Goal: Use online tool/utility: Utilize a website feature to perform a specific function

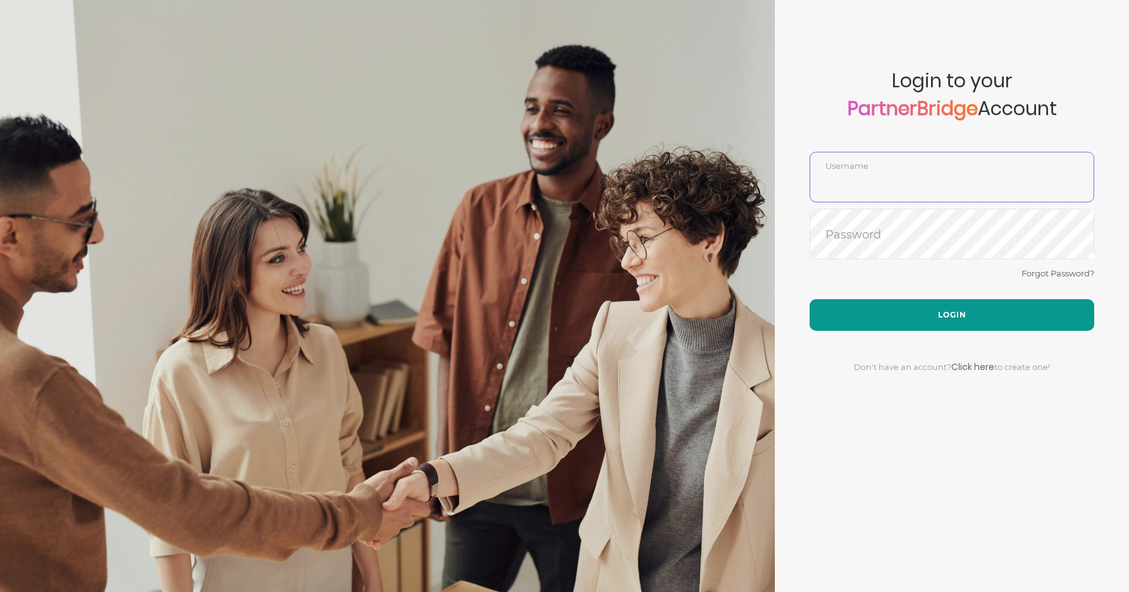
type input "DemoUser"
click at [915, 303] on button "Login" at bounding box center [952, 315] width 285 height 32
type input "DemoUser"
click at [907, 301] on button "Login" at bounding box center [952, 315] width 285 height 32
type input "DemoUser"
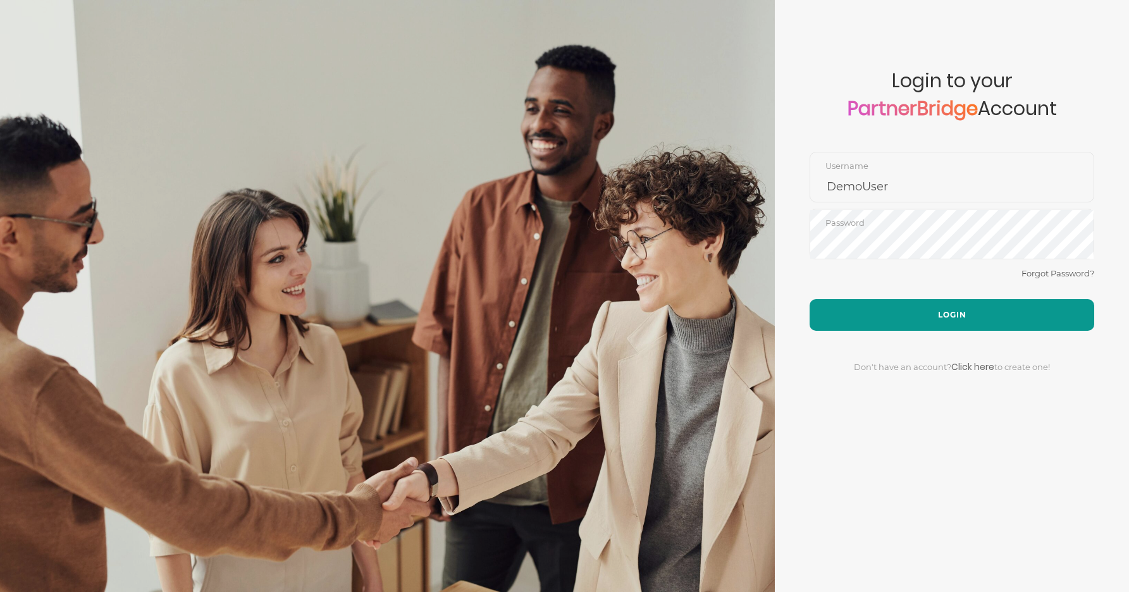
click at [934, 309] on button "Login" at bounding box center [952, 315] width 285 height 32
type input "DemoUser"
click at [923, 310] on button "Login" at bounding box center [952, 315] width 285 height 32
type input "DemoUser"
click at [893, 305] on button "Login" at bounding box center [952, 315] width 285 height 32
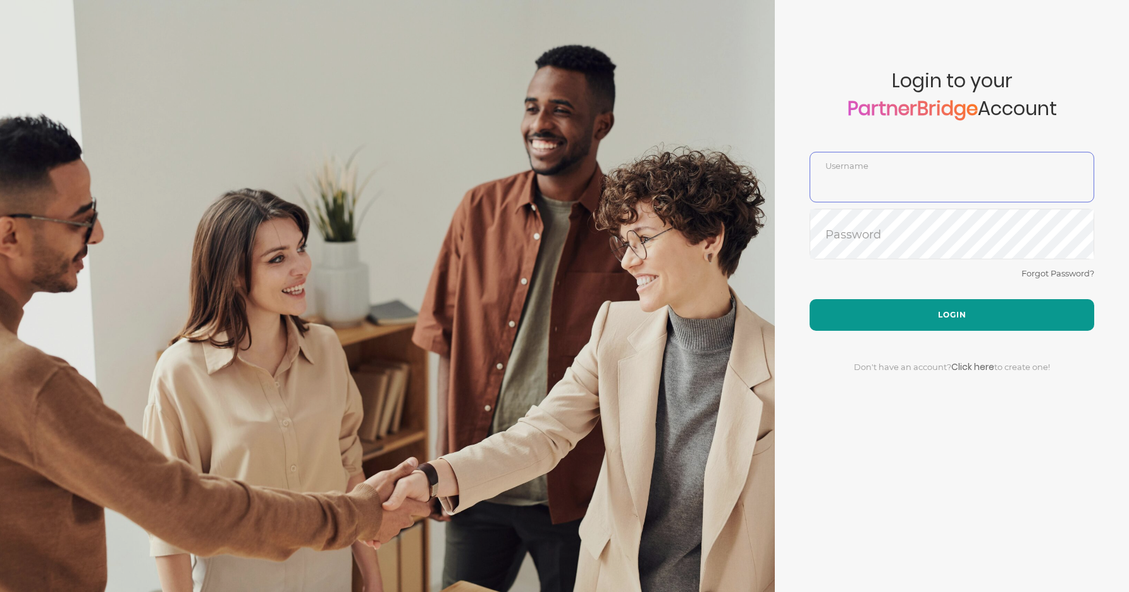
type input "DemoUser"
click at [943, 310] on button "Login" at bounding box center [952, 315] width 285 height 32
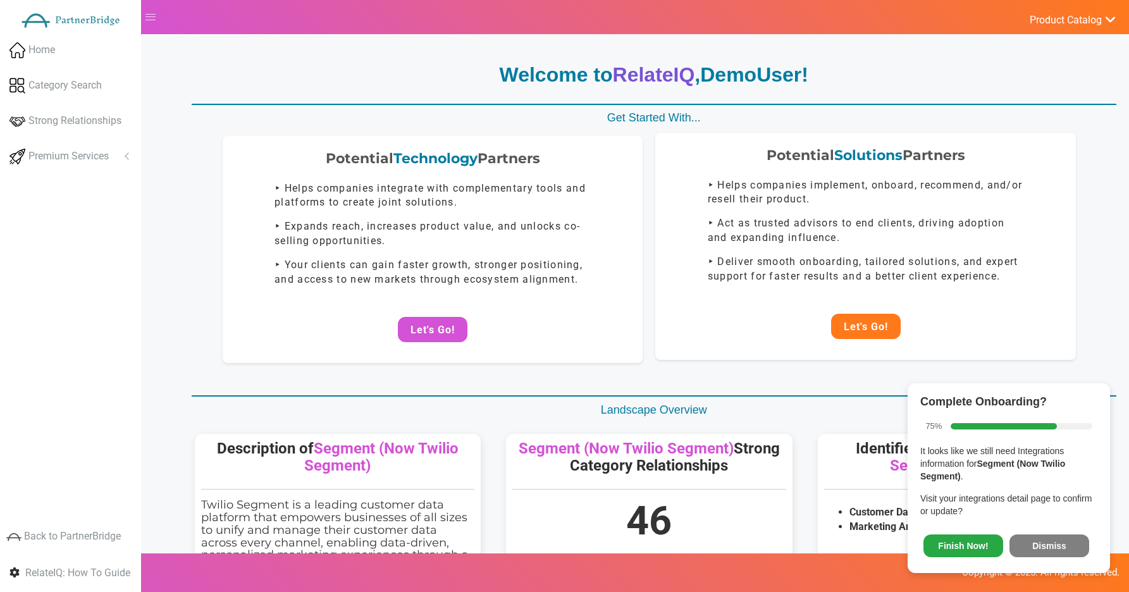
click at [844, 327] on button "Let's Go!" at bounding box center [866, 326] width 70 height 25
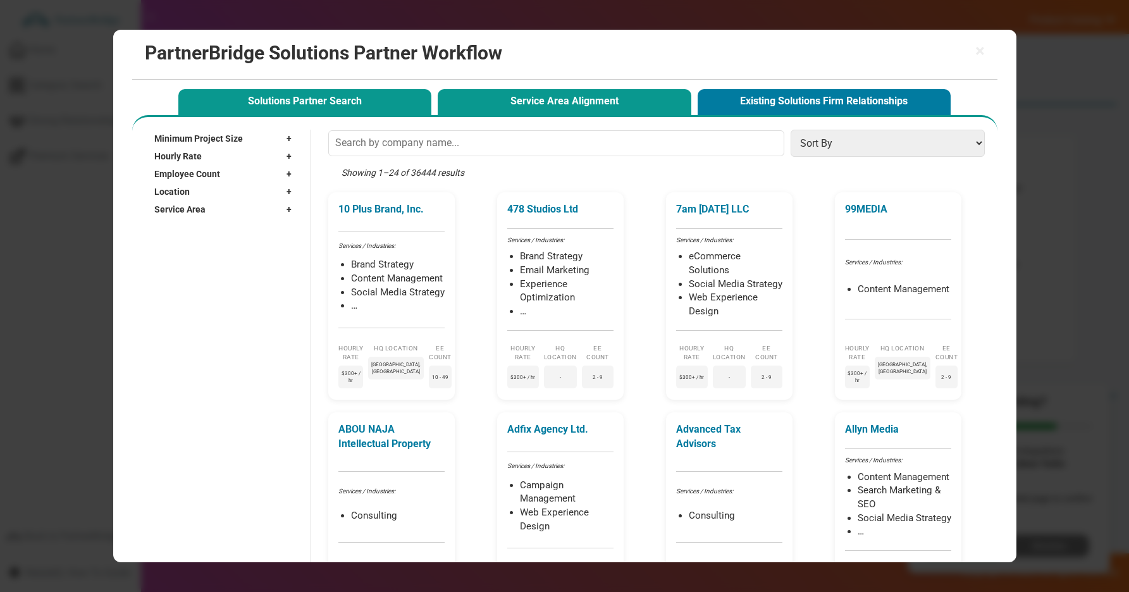
click at [619, 109] on button "Service Area Alignment" at bounding box center [564, 102] width 253 height 26
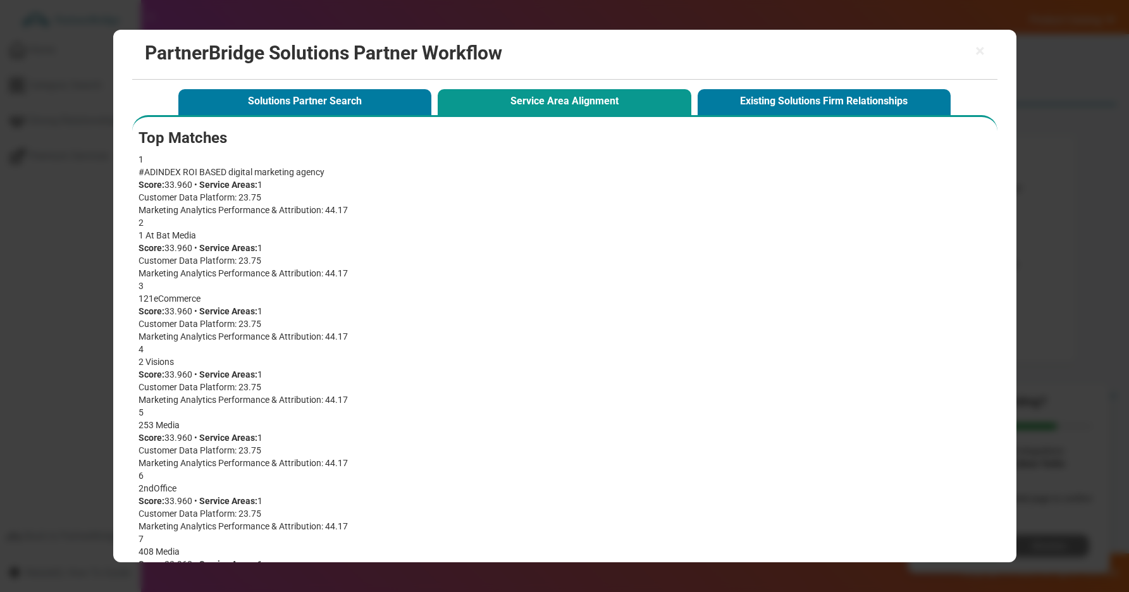
click at [343, 154] on div "1" at bounding box center [565, 159] width 853 height 13
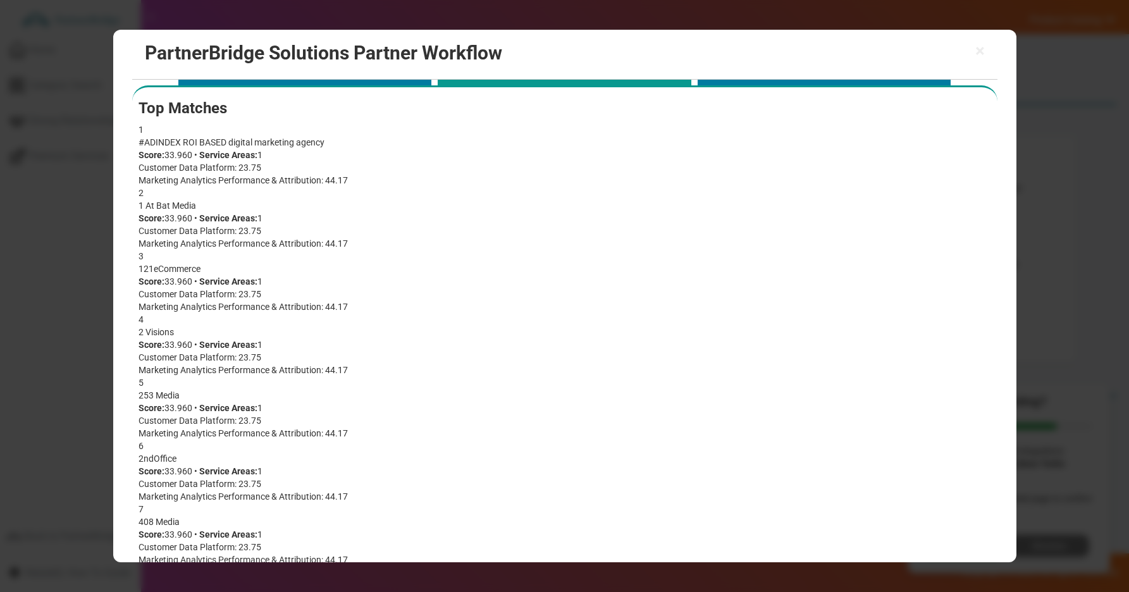
scroll to position [33, 0]
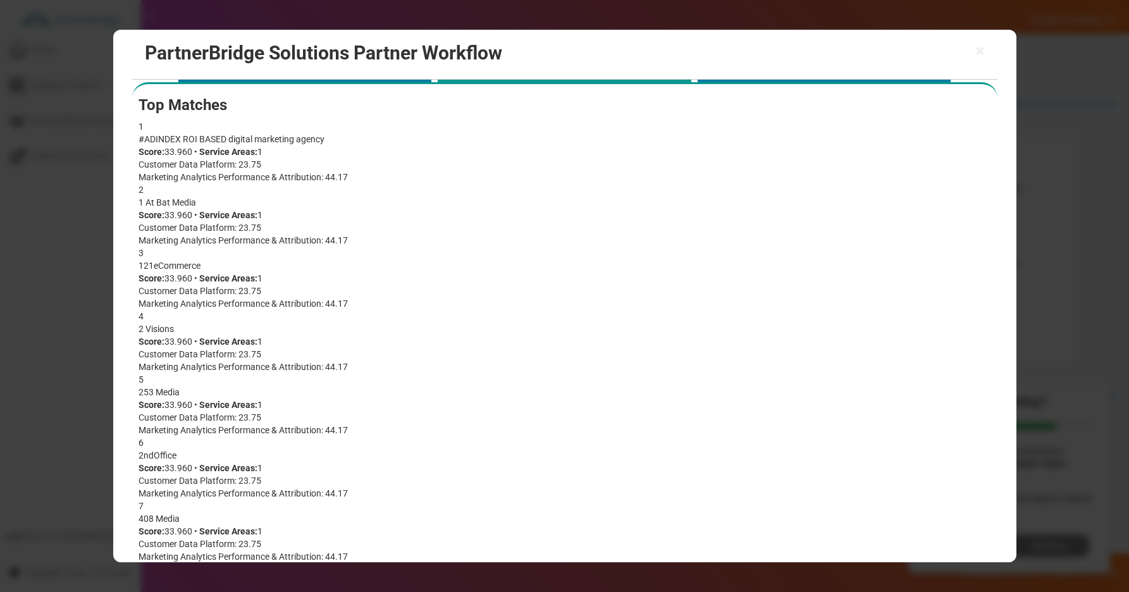
click at [316, 137] on div "#ADINDEX ROI BASED digital marketing agency" at bounding box center [565, 139] width 853 height 13
drag, startPoint x: 316, startPoint y: 137, endPoint x: 137, endPoint y: 139, distance: 179.7
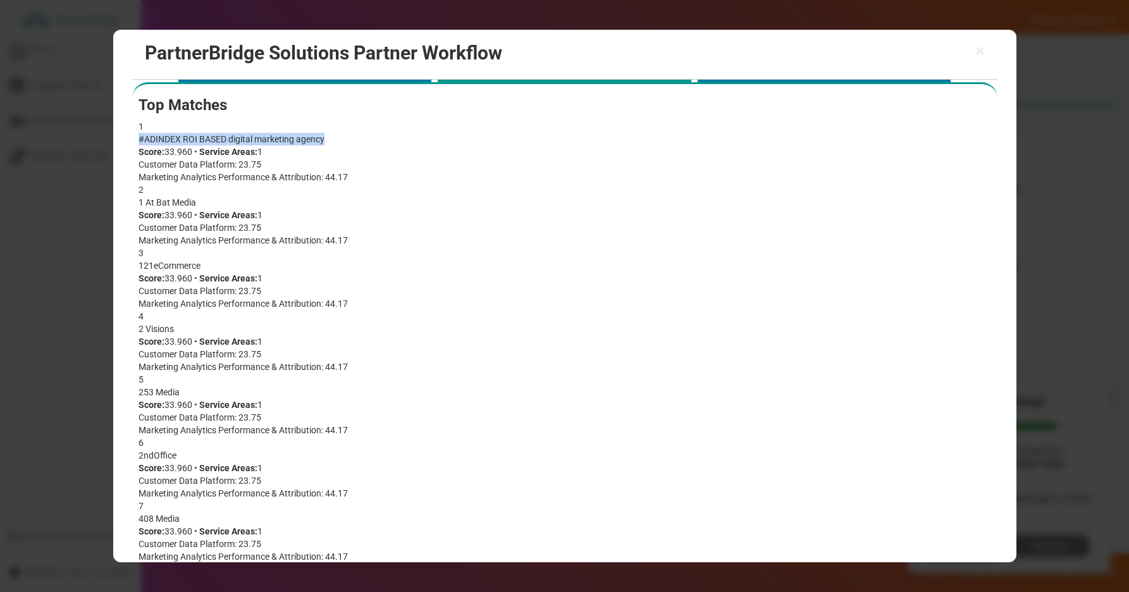
copy div "#ADINDEX ROI BASED digital marketing agency"
click at [623, 127] on div "1" at bounding box center [565, 126] width 853 height 13
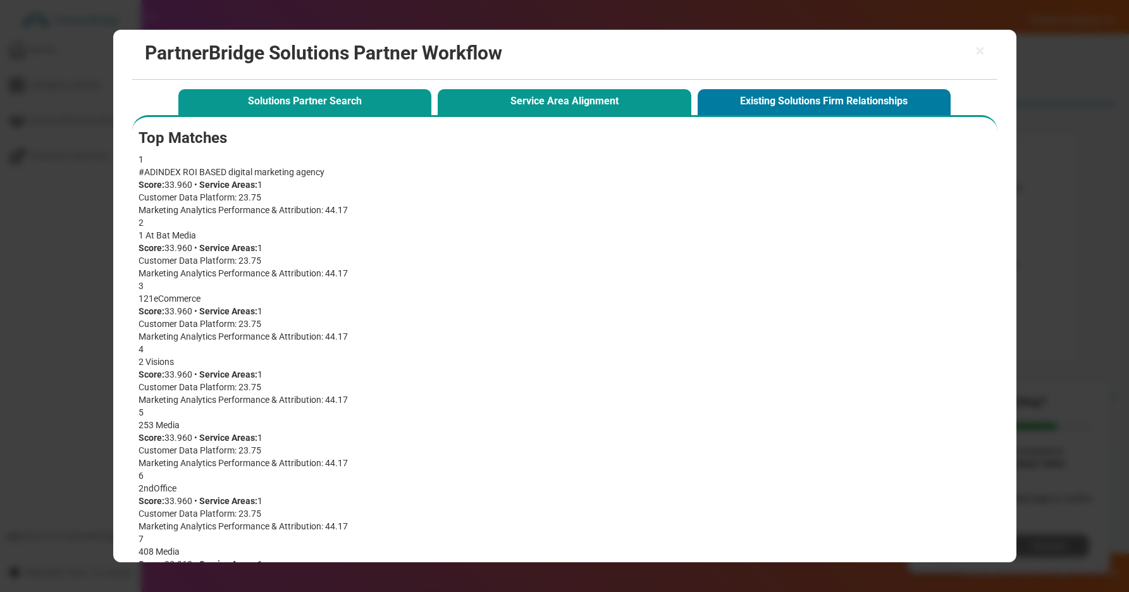
click at [315, 99] on button "Solutions Partner Search" at bounding box center [304, 102] width 253 height 26
